Goal: Use online tool/utility: Utilize a website feature to perform a specific function

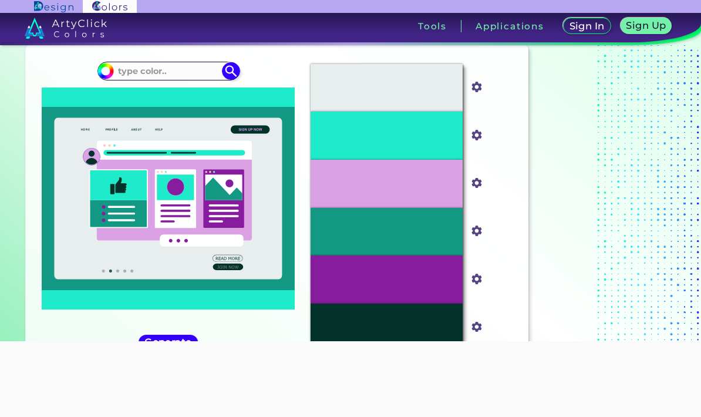
scroll to position [35, 0]
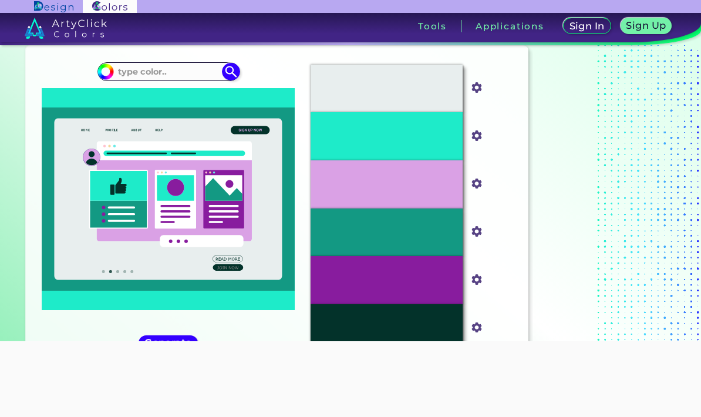
click at [101, 155] on icon at bounding box center [169, 198] width 228 height 161
click at [89, 147] on icon at bounding box center [169, 198] width 228 height 161
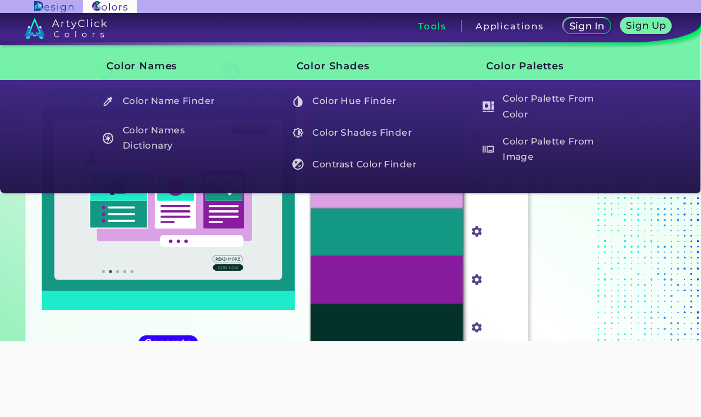
click at [440, 28] on h3 "Tools" at bounding box center [432, 26] width 29 height 9
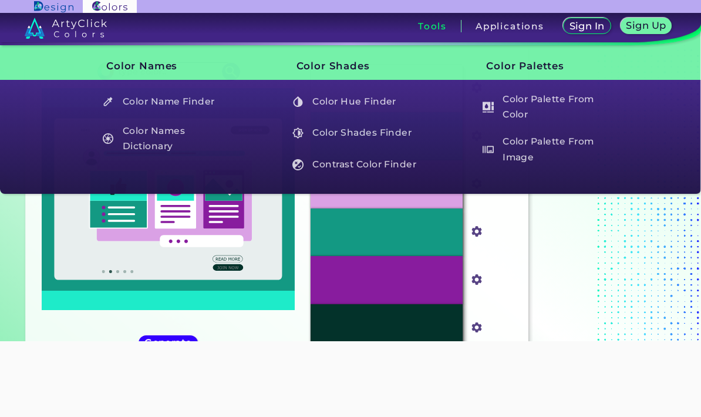
click at [516, 149] on h5 "Color Palette From Image" at bounding box center [545, 149] width 137 height 33
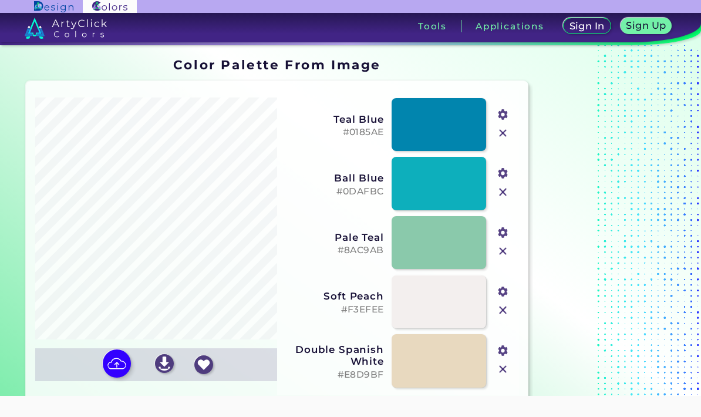
click at [127, 349] on img at bounding box center [117, 363] width 28 height 28
click at [0, 0] on input "file" at bounding box center [0, 0] width 0 height 0
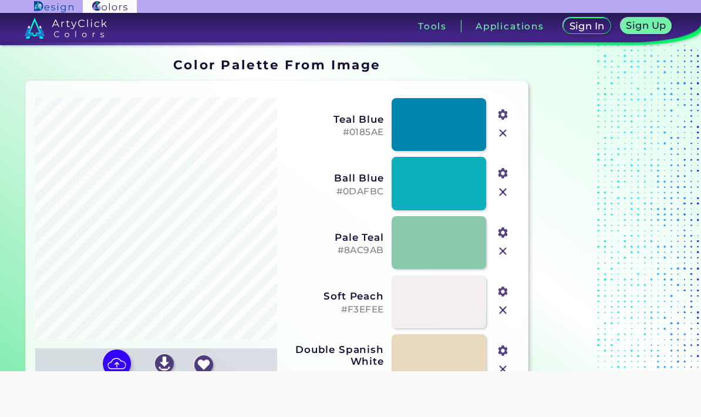
scroll to position [71, 0]
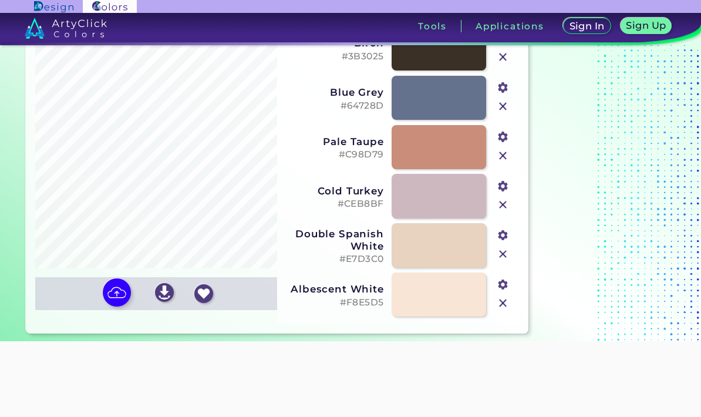
type input "#3b3025"
type input "#64728d"
type input "#c98d79"
type input "#ceb8bf"
type input "#e7d3c0"
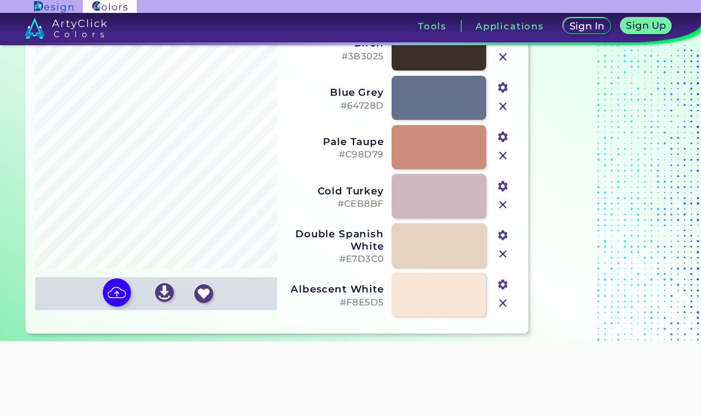
type input "#f8e5d5"
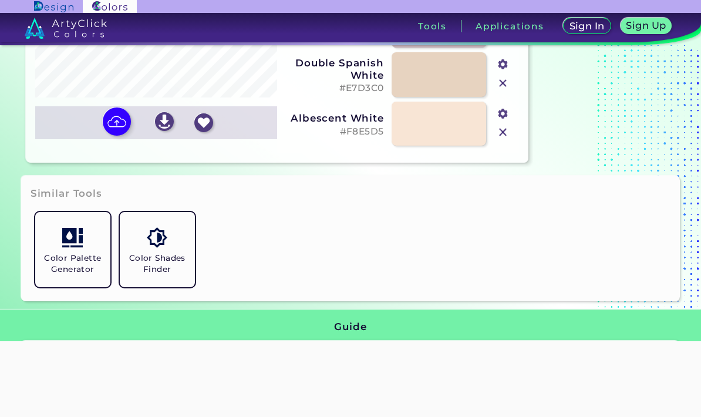
scroll to position [241, 0]
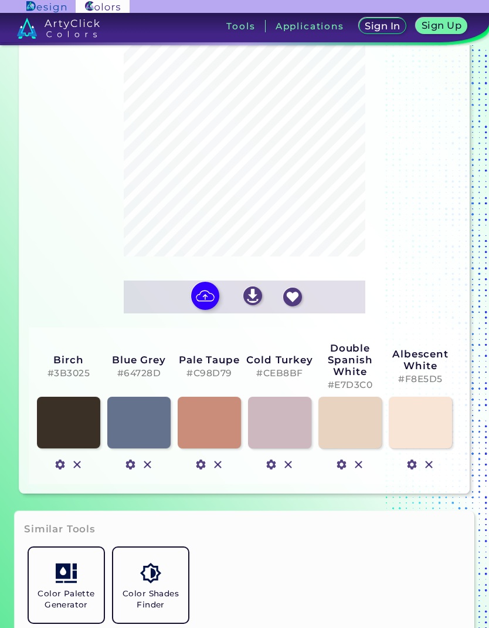
scroll to position [214, 0]
